Goal: Transaction & Acquisition: Book appointment/travel/reservation

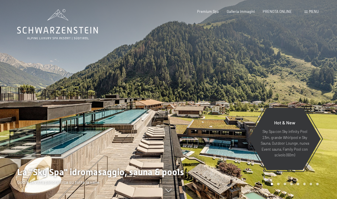
click at [307, 11] on span at bounding box center [306, 12] width 3 height 3
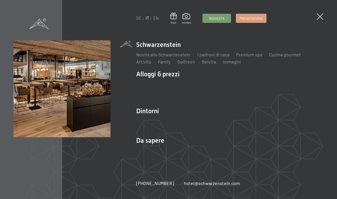
click at [178, 57] on link "Novità allo Schwarzenstein" at bounding box center [163, 54] width 54 height 5
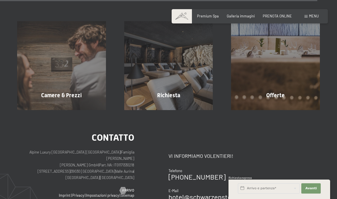
scroll to position [1585, 0]
click at [85, 90] on div "Camere & Prezzi mostra altro" at bounding box center [61, 65] width 107 height 89
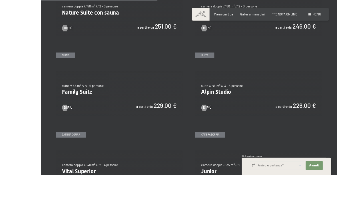
scroll to position [550, 0]
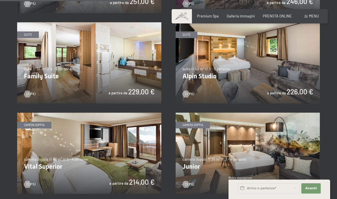
click at [147, 88] on img at bounding box center [89, 62] width 144 height 81
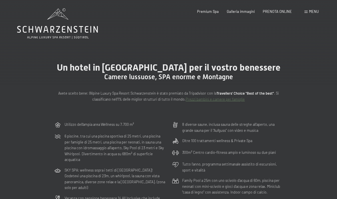
scroll to position [0, 0]
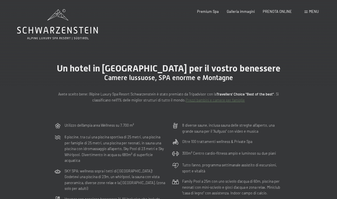
click at [307, 11] on span at bounding box center [306, 12] width 3 height 3
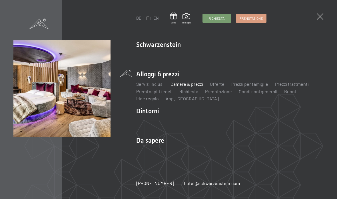
click at [192, 87] on link "Camere & prezzi" at bounding box center [187, 83] width 33 height 5
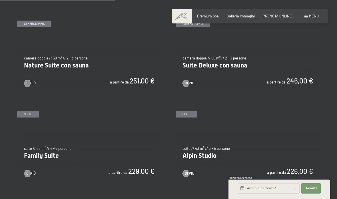
scroll to position [471, 0]
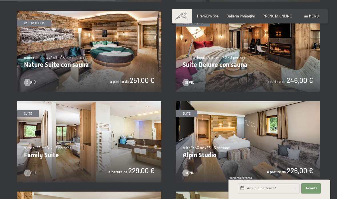
click at [251, 74] on img at bounding box center [248, 51] width 144 height 81
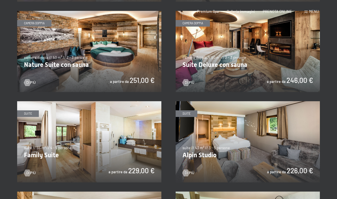
scroll to position [0, 0]
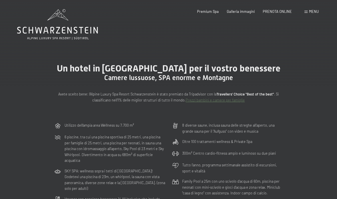
click at [284, 12] on span "PRENOTA ONLINE" at bounding box center [277, 11] width 29 height 5
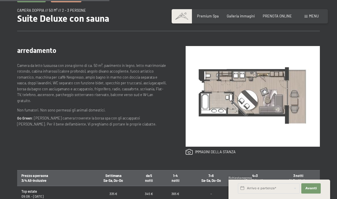
scroll to position [201, 0]
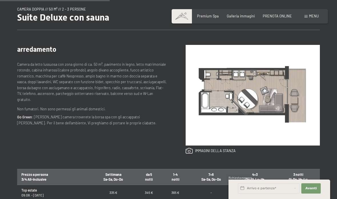
click at [225, 150] on link at bounding box center [211, 151] width 50 height 6
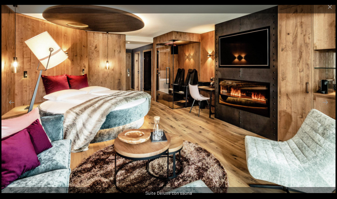
click at [328, 108] on button "Next slide" at bounding box center [325, 102] width 12 height 11
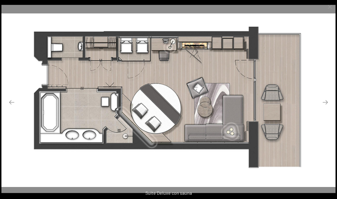
click at [324, 108] on button "Next slide" at bounding box center [325, 102] width 12 height 11
click at [332, 9] on button "Close gallery" at bounding box center [330, 6] width 14 height 13
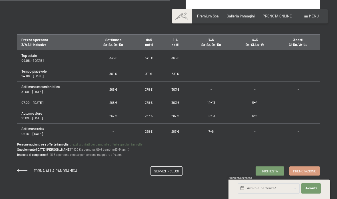
scroll to position [0, 0]
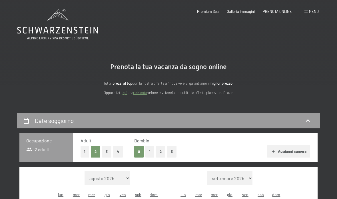
click at [310, 11] on span "Menu" at bounding box center [314, 11] width 10 height 5
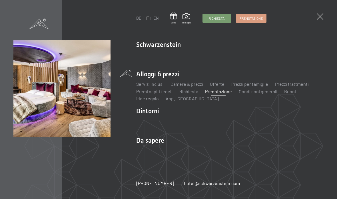
click at [219, 92] on link "Prenotazione" at bounding box center [218, 91] width 27 height 5
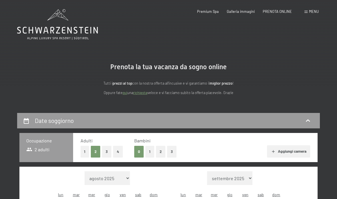
click at [314, 11] on span "Menu" at bounding box center [314, 11] width 10 height 5
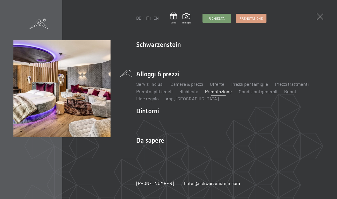
click at [195, 84] on link "Camere & prezzi" at bounding box center [187, 83] width 33 height 5
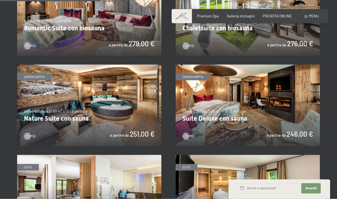
scroll to position [417, 0]
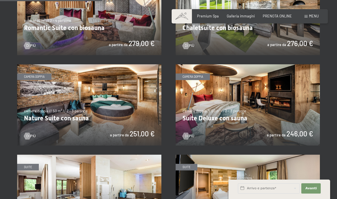
click at [83, 115] on img at bounding box center [89, 104] width 144 height 81
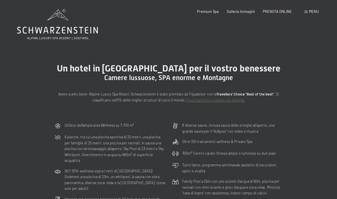
click at [306, 9] on div "Prenotazione Richiesta Premium Spa Galleria immagini PRENOTA ONLINE Menu DE IT …" at bounding box center [250, 11] width 138 height 5
click at [305, 11] on span at bounding box center [306, 12] width 3 height 3
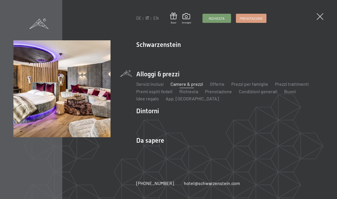
click at [194, 84] on link "Camere & prezzi" at bounding box center [187, 83] width 33 height 5
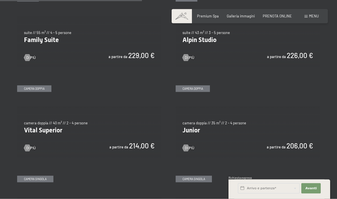
scroll to position [586, 0]
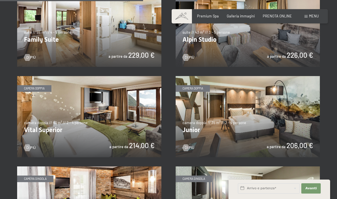
click at [142, 138] on img at bounding box center [89, 116] width 144 height 81
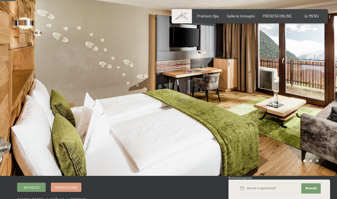
scroll to position [10, 0]
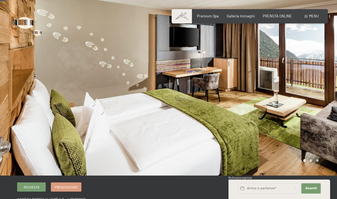
click at [300, 111] on div at bounding box center [253, 83] width 169 height 186
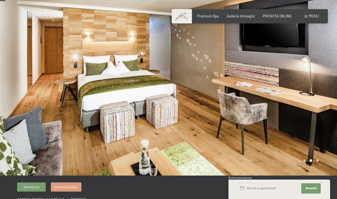
click at [299, 106] on div at bounding box center [253, 83] width 169 height 186
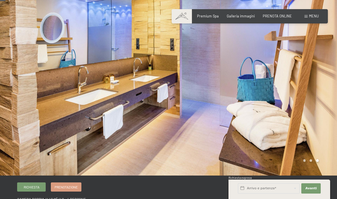
click at [298, 103] on div at bounding box center [253, 83] width 169 height 186
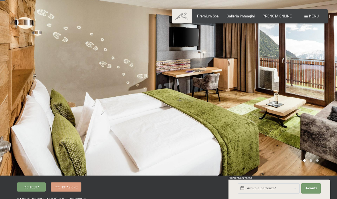
click at [304, 101] on div at bounding box center [253, 83] width 169 height 186
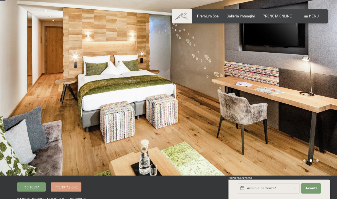
scroll to position [0, 0]
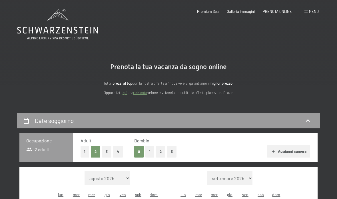
click at [307, 13] on div "Menu" at bounding box center [312, 11] width 14 height 5
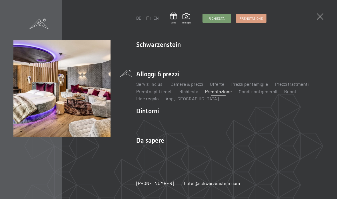
click at [199, 85] on link "Camere & prezzi" at bounding box center [187, 83] width 33 height 5
